Goal: Task Accomplishment & Management: Manage account settings

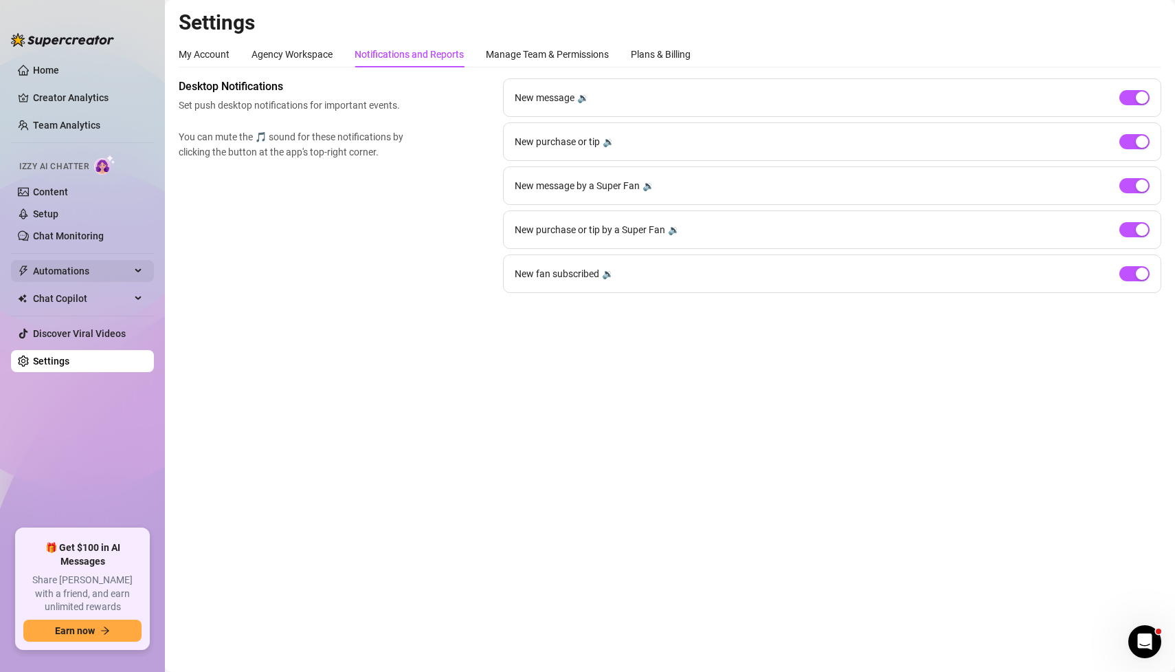
click at [70, 264] on span "Automations" at bounding box center [82, 271] width 98 height 22
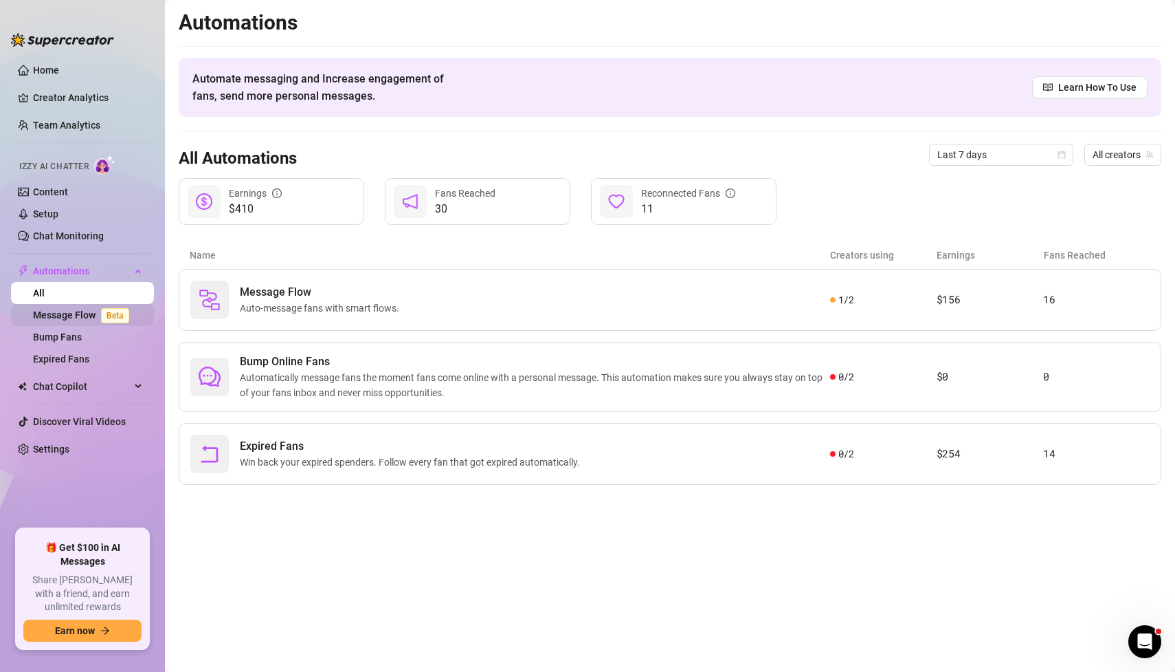
click at [53, 318] on link "Message Flow Beta" at bounding box center [84, 314] width 102 height 11
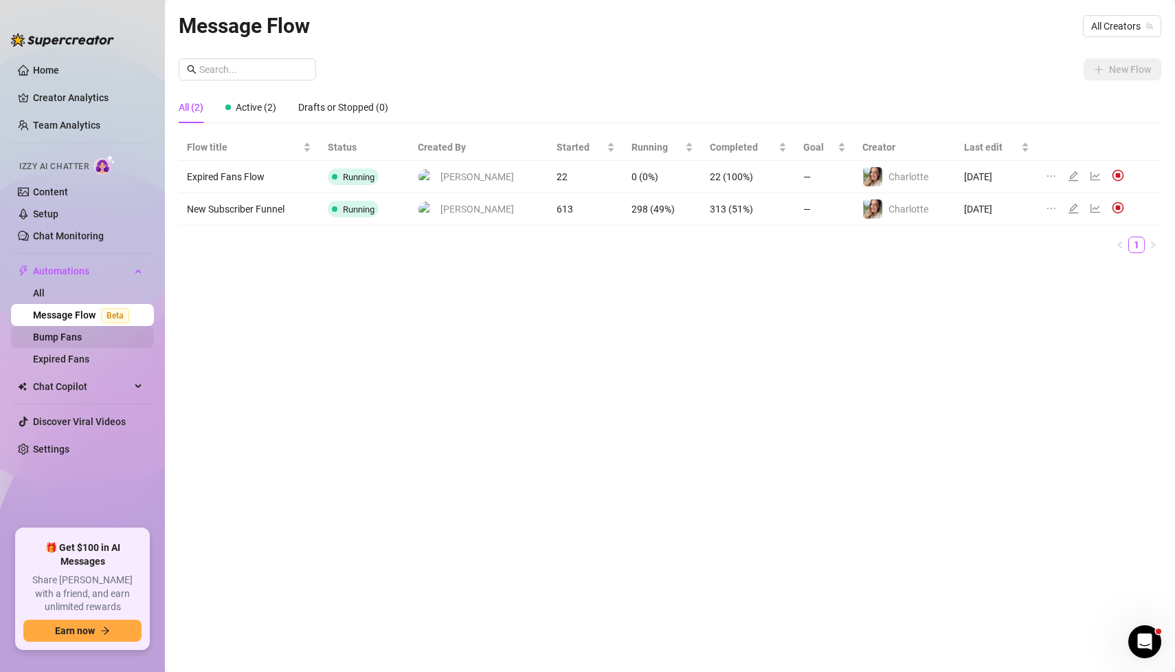
click at [61, 342] on link "Bump Fans" at bounding box center [57, 336] width 49 height 11
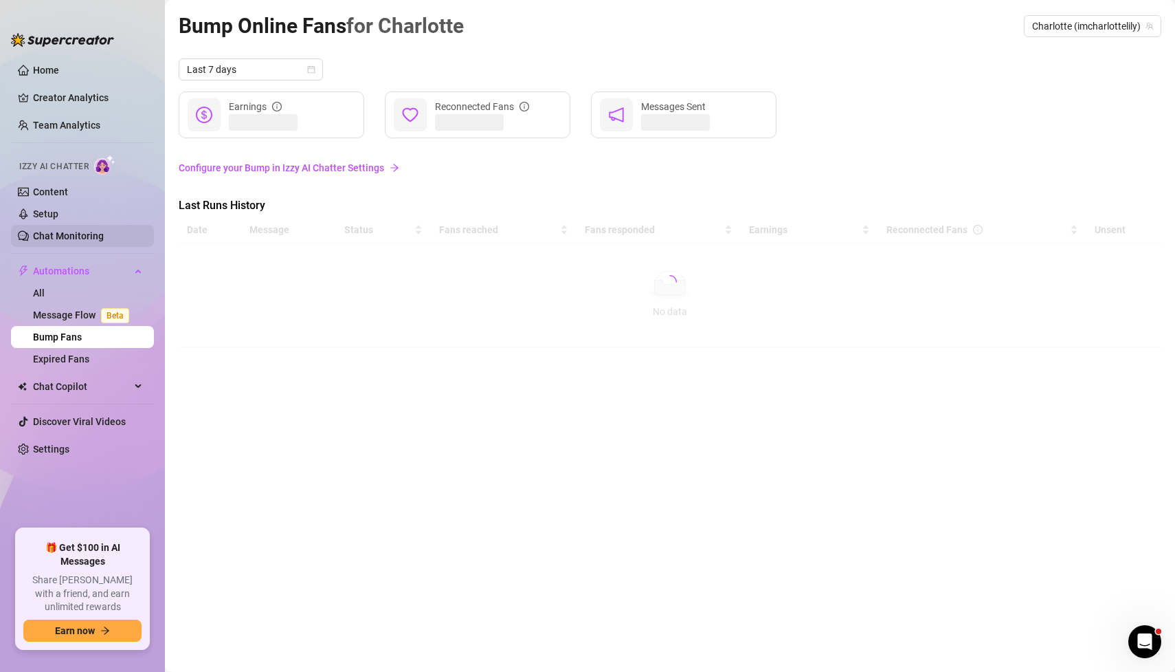
click at [66, 241] on link "Chat Monitoring" at bounding box center [68, 235] width 71 height 11
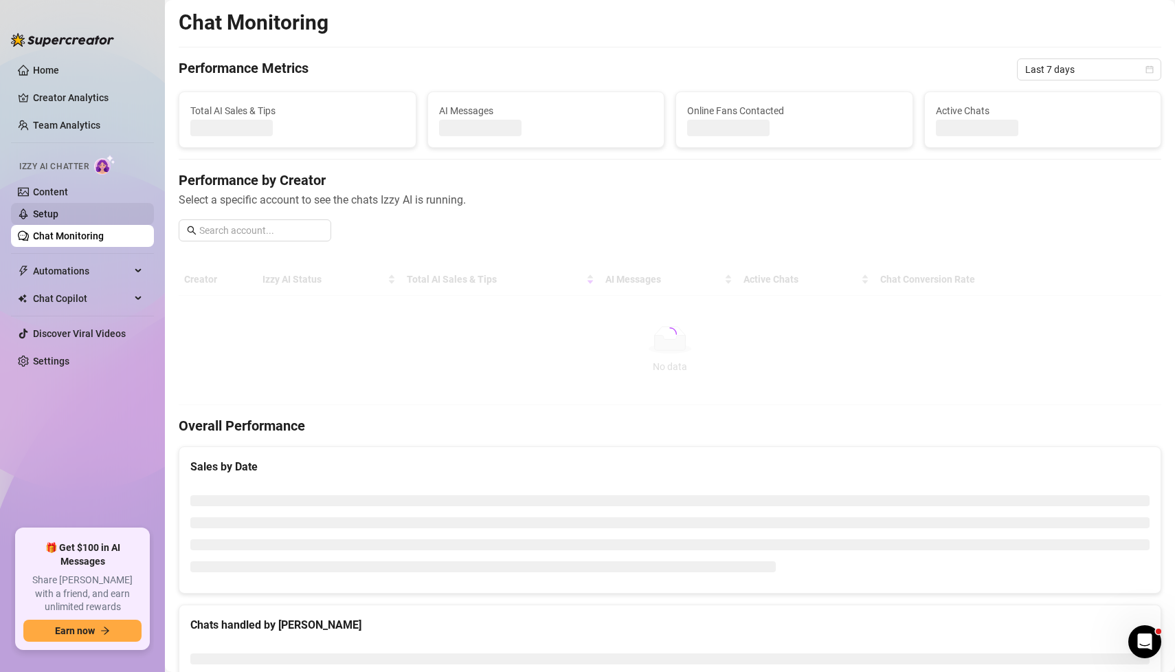
click at [58, 213] on link "Setup" at bounding box center [45, 213] width 25 height 11
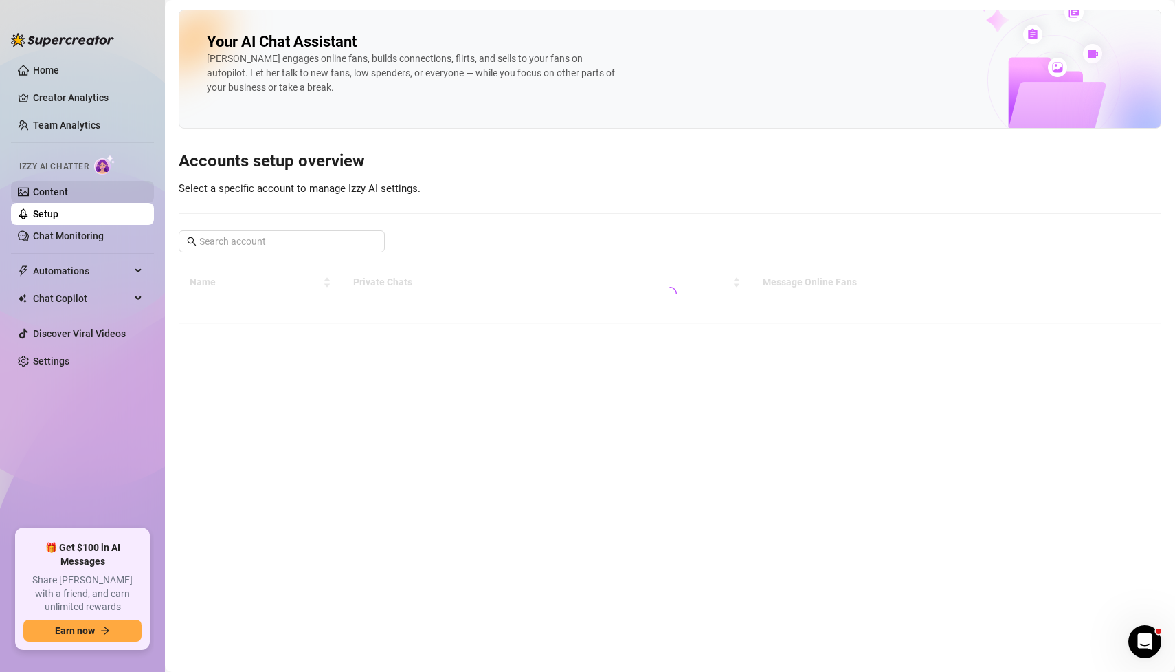
click at [66, 192] on link "Content" at bounding box center [50, 191] width 35 height 11
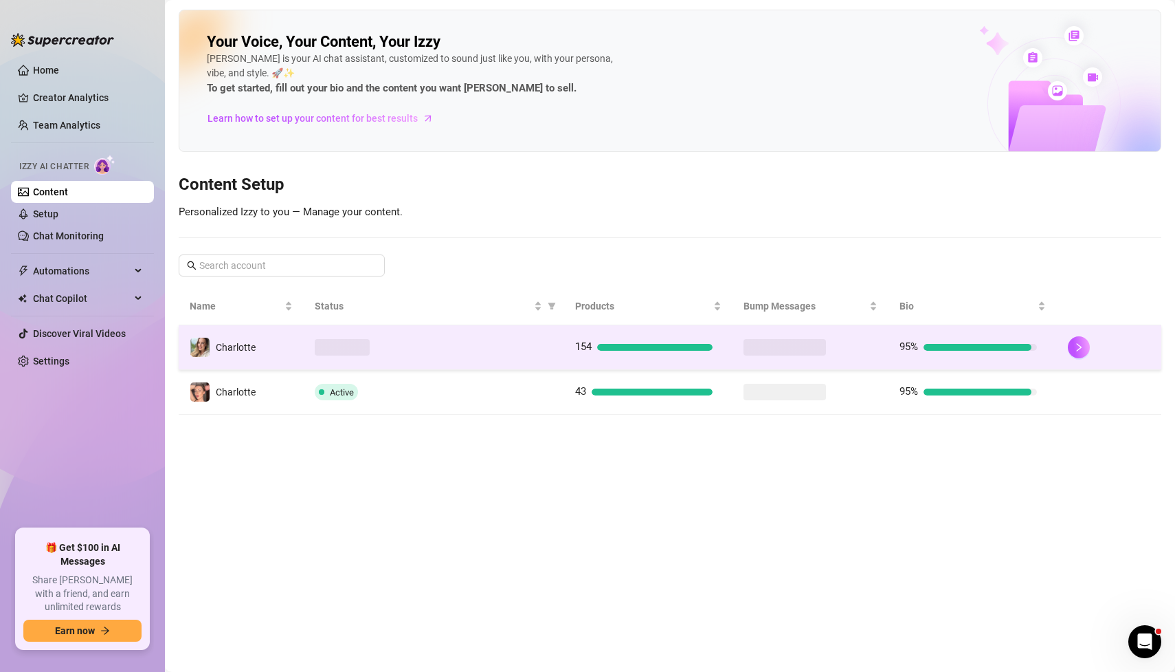
click at [227, 332] on td "Charlotte" at bounding box center [241, 347] width 125 height 45
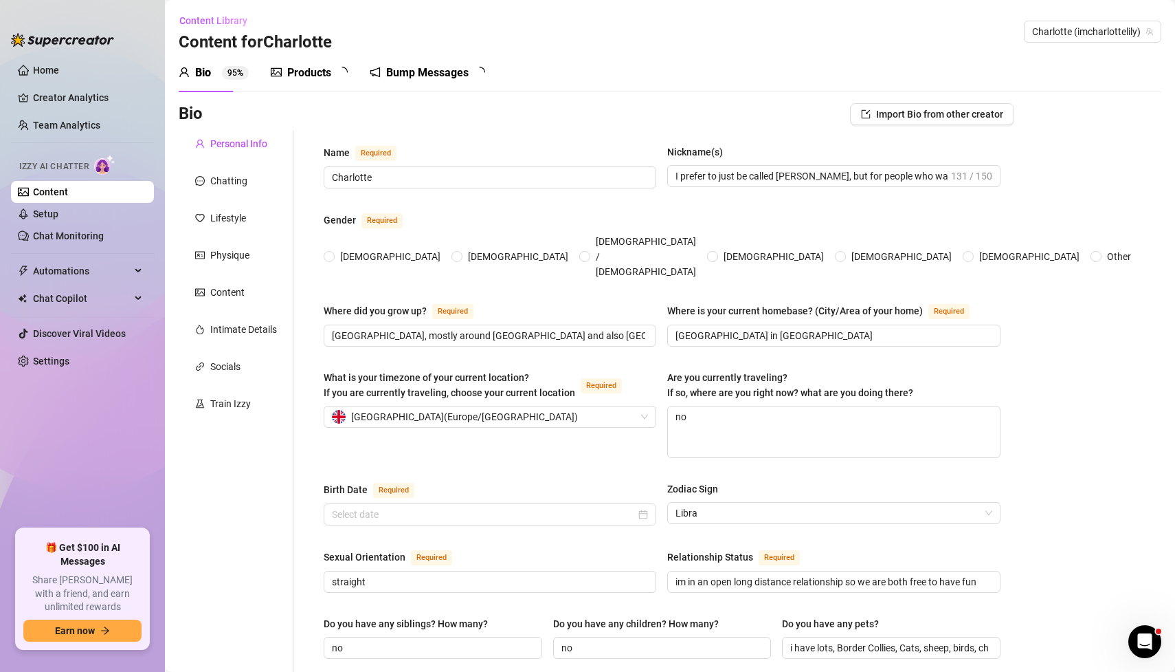
radio input "true"
type input "[DATE]"
click at [390, 68] on icon "notification" at bounding box center [389, 72] width 11 height 11
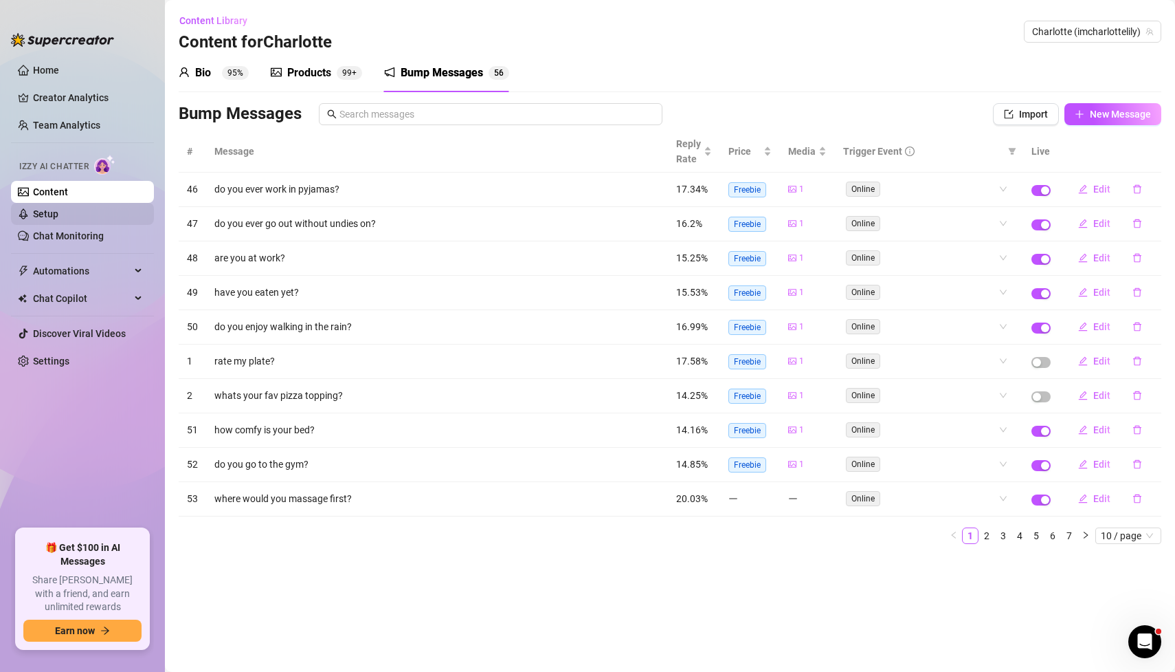
click at [56, 213] on link "Setup" at bounding box center [45, 213] width 25 height 11
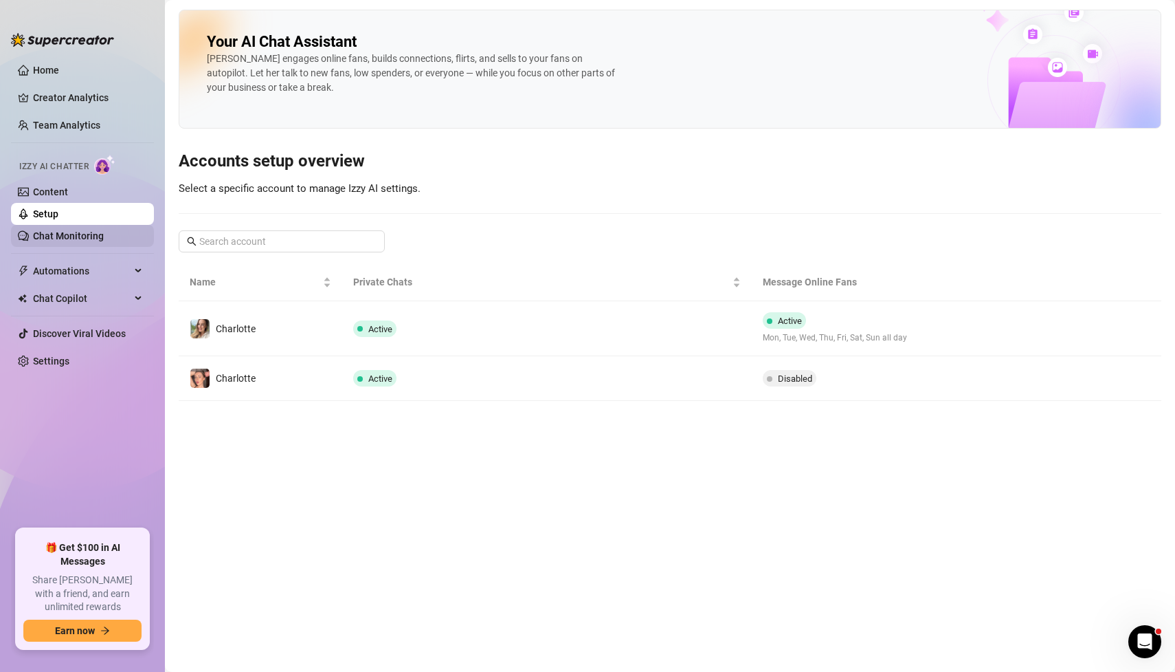
click at [59, 239] on link "Chat Monitoring" at bounding box center [68, 235] width 71 height 11
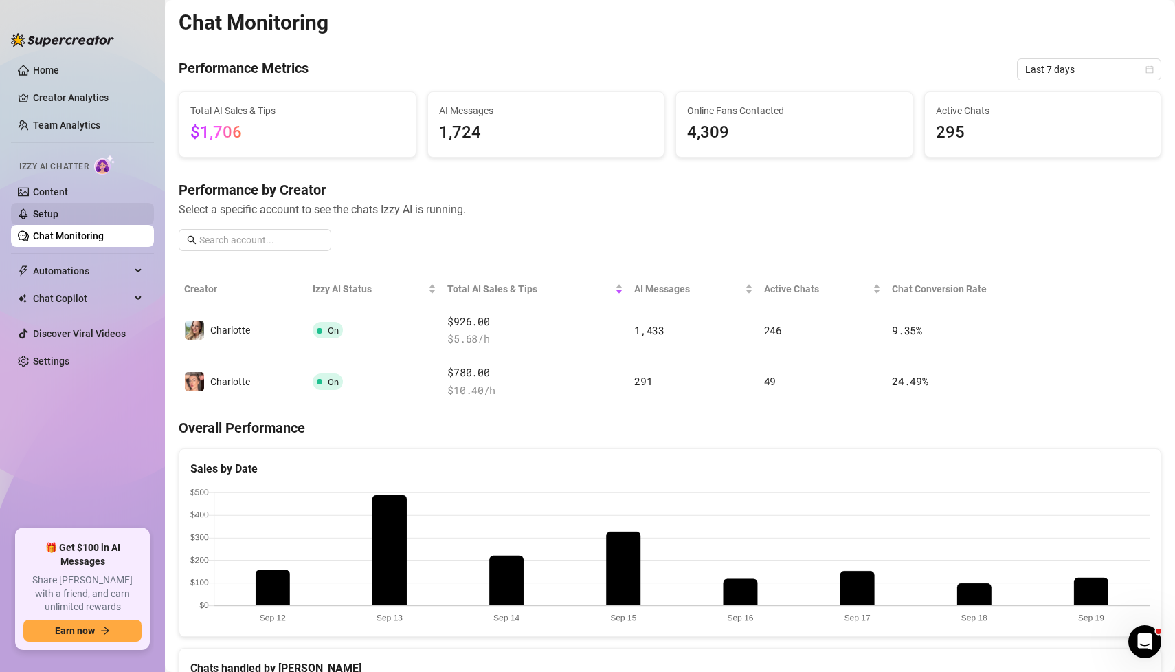
click at [54, 214] on link "Setup" at bounding box center [45, 213] width 25 height 11
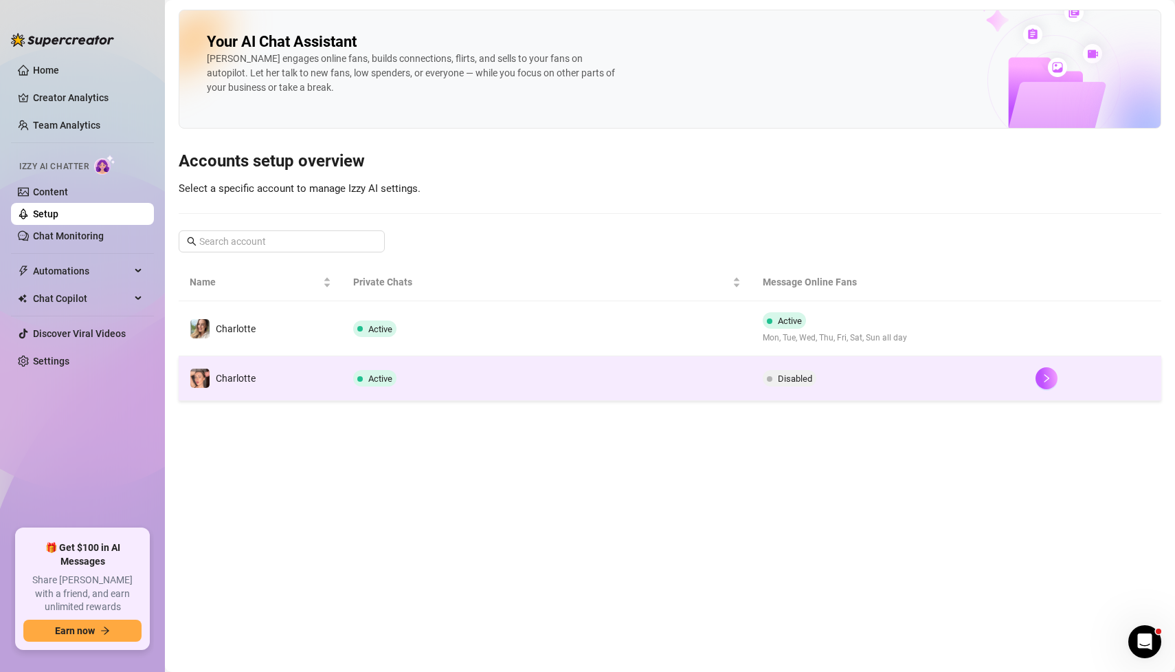
click at [807, 373] on span "Disabled" at bounding box center [795, 378] width 34 height 10
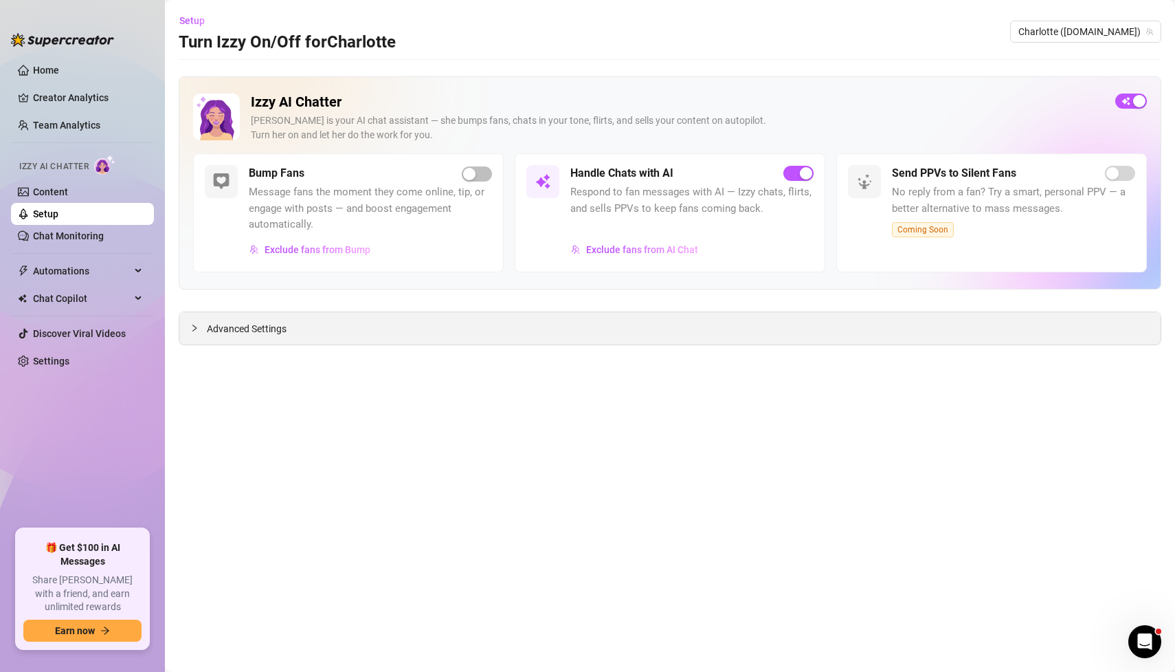
click at [765, 334] on div "Advanced Settings" at bounding box center [670, 328] width 982 height 32
click at [466, 173] on div "button" at bounding box center [469, 174] width 12 height 12
click at [68, 193] on link "Content" at bounding box center [50, 191] width 35 height 11
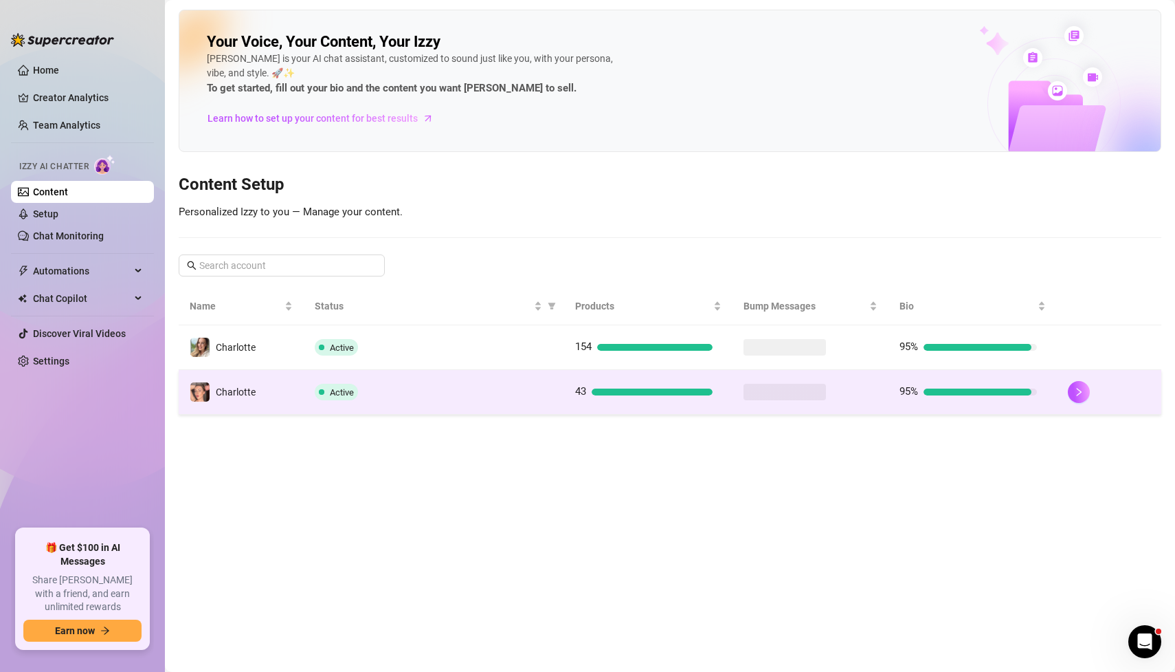
click at [254, 377] on td "Charlotte" at bounding box center [241, 392] width 125 height 45
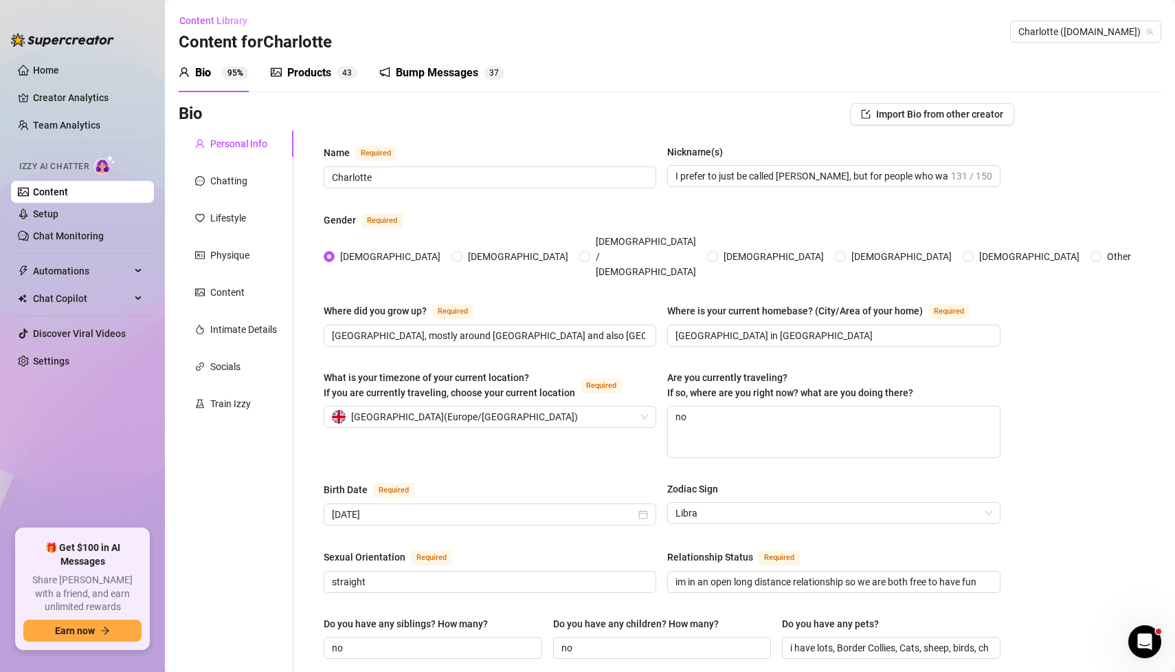
click at [425, 68] on div "Bump Messages" at bounding box center [437, 73] width 82 height 16
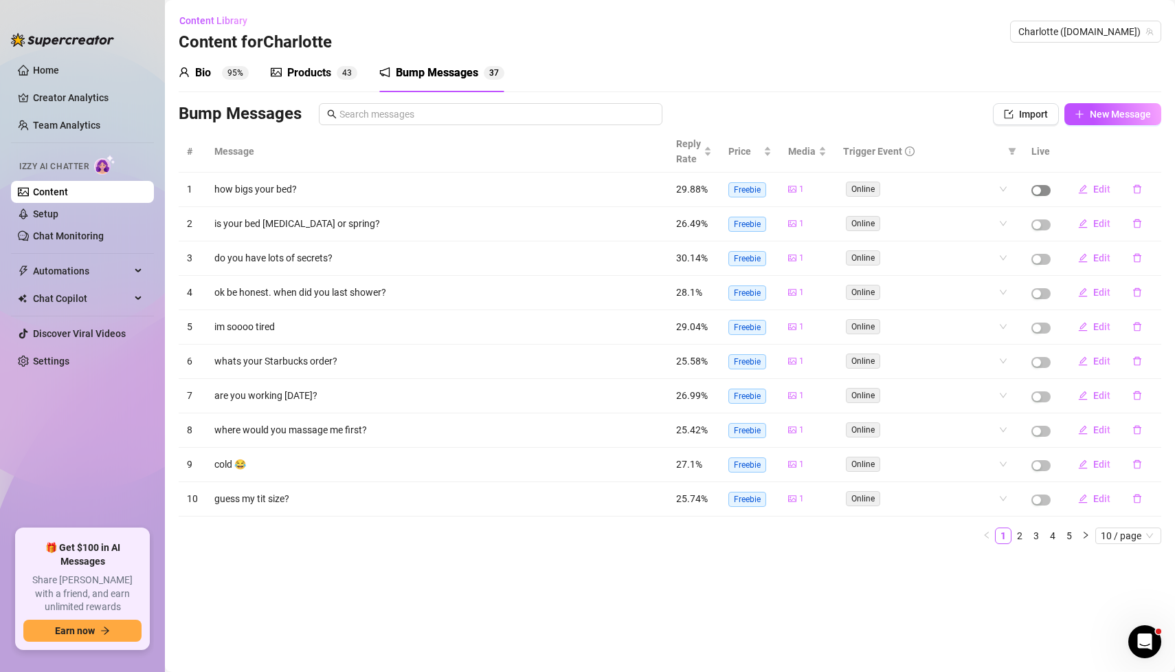
click at [1049, 190] on span "button" at bounding box center [1041, 190] width 19 height 11
click at [1043, 220] on span "button" at bounding box center [1041, 224] width 19 height 11
click at [1046, 254] on span "button" at bounding box center [1041, 259] width 19 height 11
click at [1050, 322] on span "button" at bounding box center [1041, 327] width 19 height 11
click at [1039, 358] on div "button" at bounding box center [1037, 362] width 8 height 8
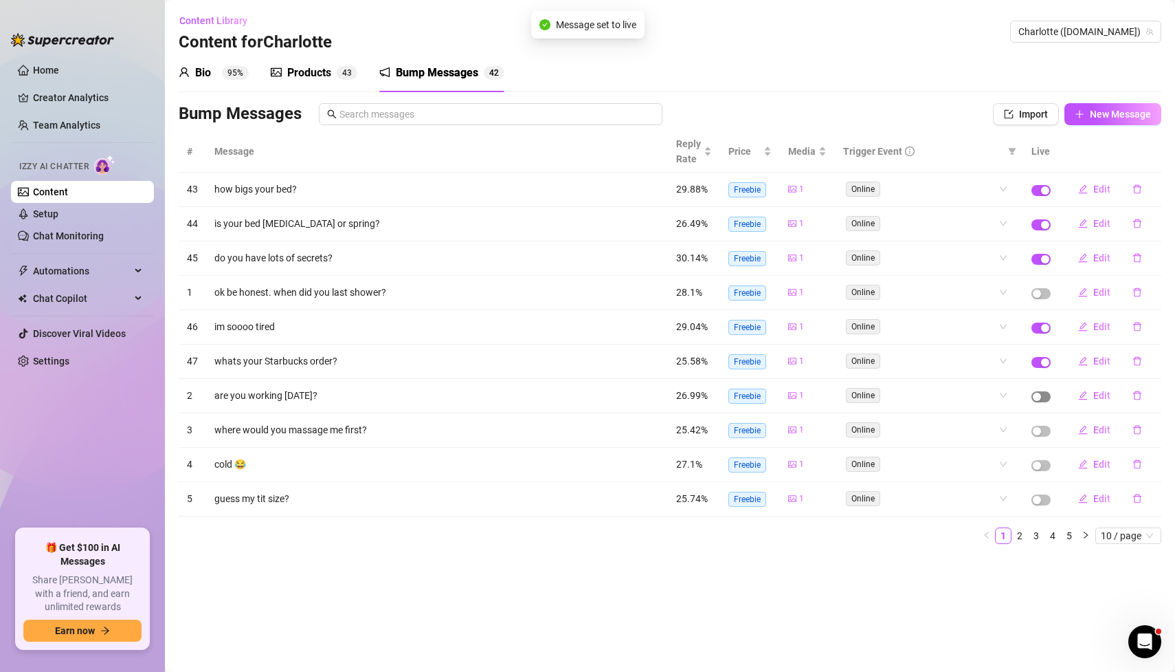
click at [1049, 391] on span "button" at bounding box center [1041, 396] width 19 height 11
click at [1048, 425] on span "button" at bounding box center [1041, 430] width 19 height 11
click at [1051, 460] on span "button" at bounding box center [1041, 465] width 19 height 11
click at [1046, 494] on span "button" at bounding box center [1041, 499] width 19 height 11
click at [1016, 528] on link "2" at bounding box center [1019, 535] width 15 height 15
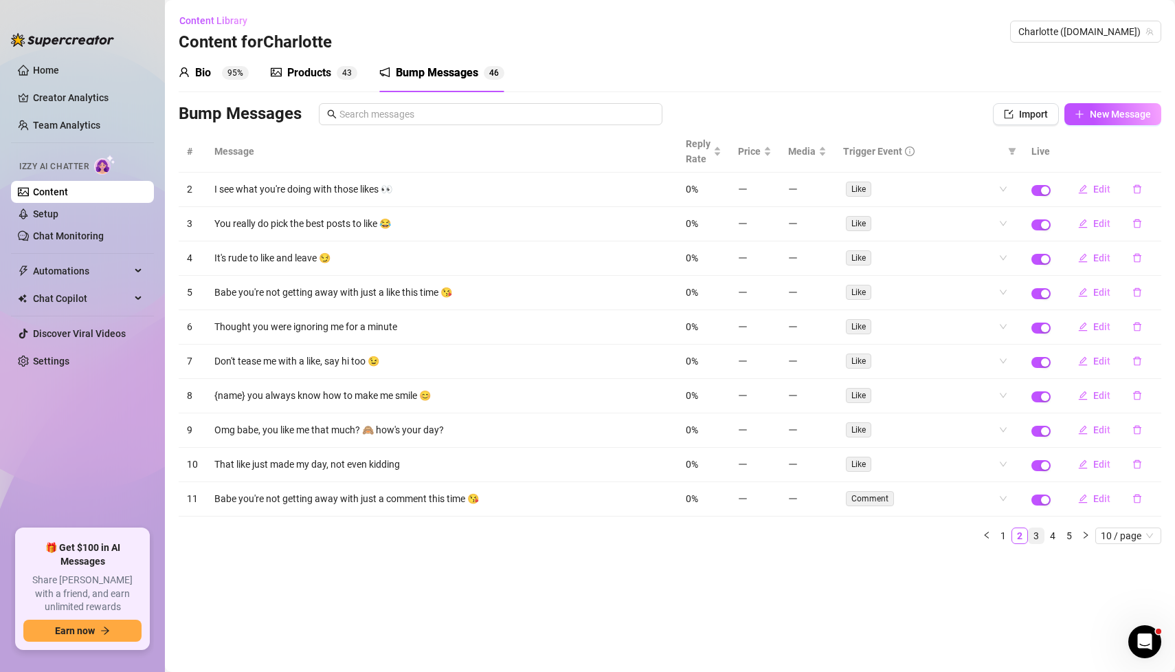
click at [1037, 528] on link "3" at bounding box center [1036, 535] width 15 height 15
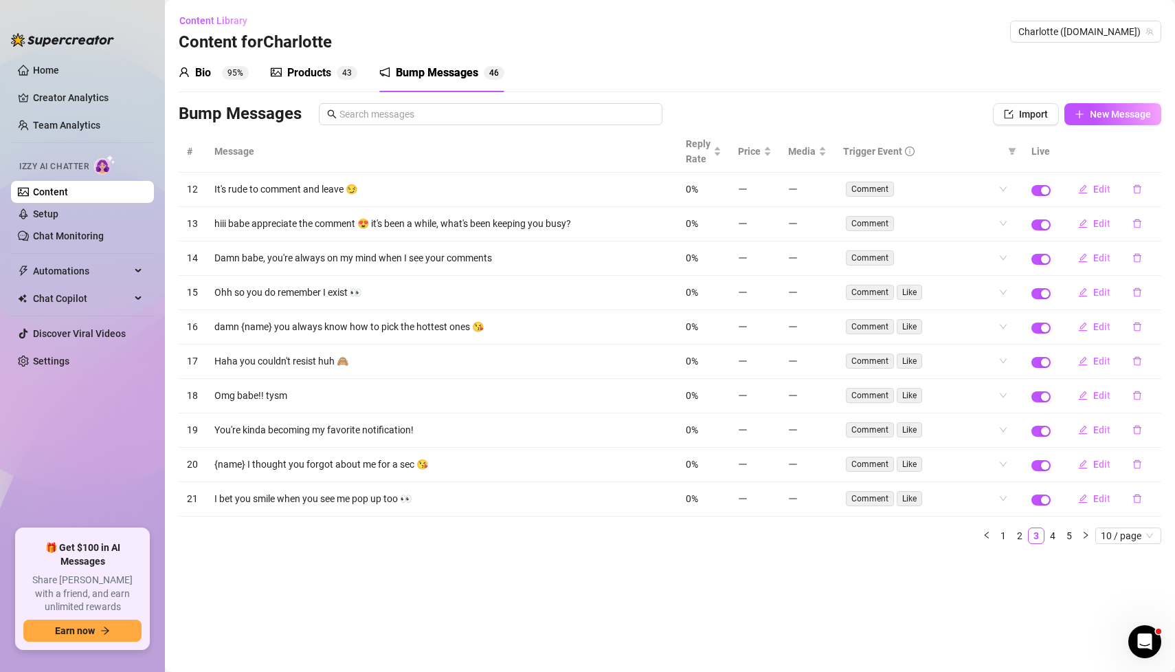
click at [1048, 515] on div "# Message Reply Rate Price Media Trigger Event Live 12 It's rude to comment and…" at bounding box center [670, 337] width 983 height 413
click at [1056, 528] on link "4" at bounding box center [1052, 535] width 15 height 15
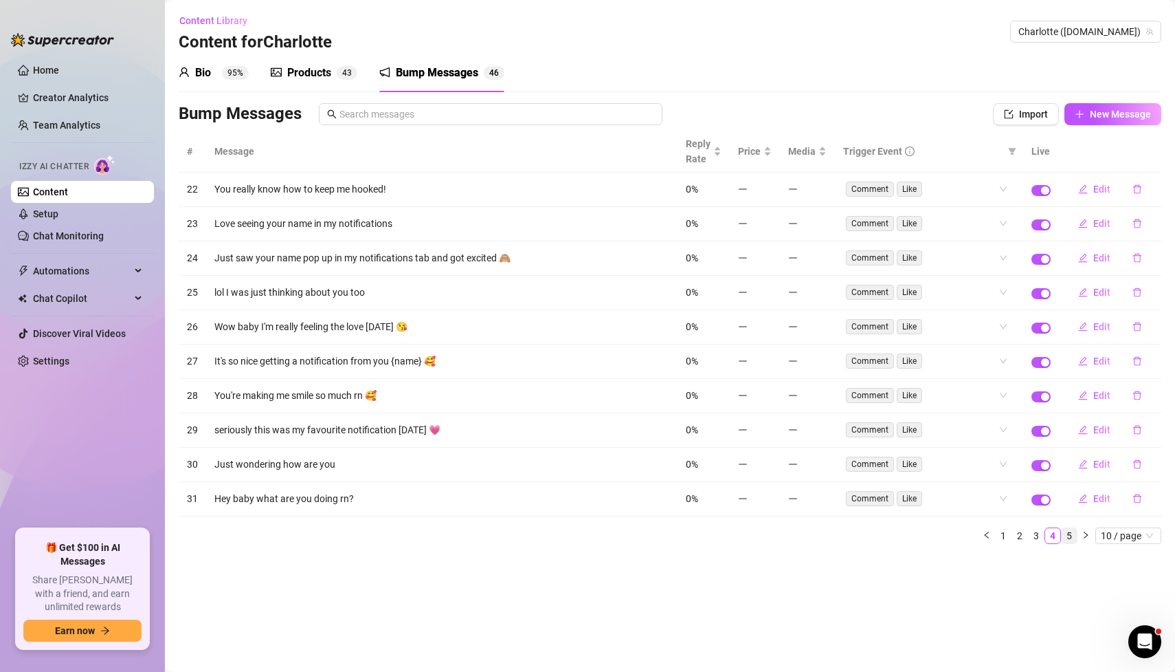
click at [1071, 528] on link "5" at bounding box center [1069, 535] width 15 height 15
